Goal: Navigation & Orientation: Understand site structure

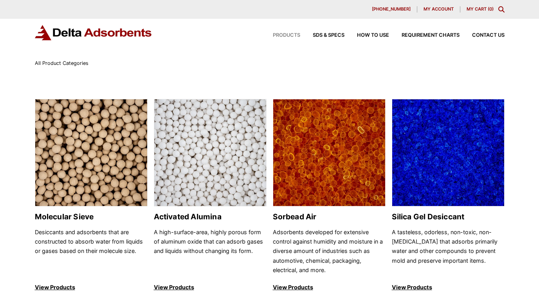
click at [94, 38] on img at bounding box center [93, 32] width 117 height 15
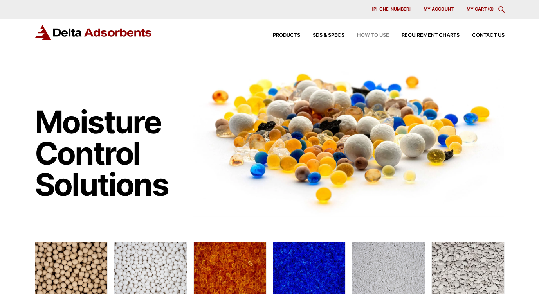
click at [375, 34] on span "How to Use" at bounding box center [373, 35] width 32 height 5
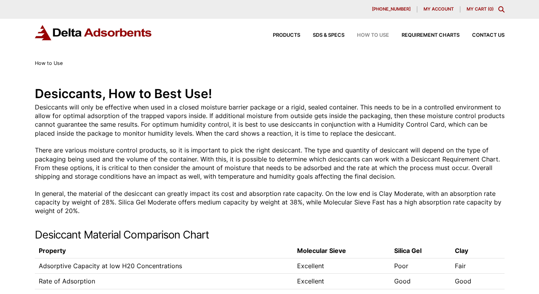
click at [287, 40] on div "Products SDS & SPECS How to Use Requirement Charts Contact Us" at bounding box center [382, 35] width 251 height 11
click at [282, 34] on span "Products" at bounding box center [286, 35] width 27 height 5
